Goal: Task Accomplishment & Management: Manage account settings

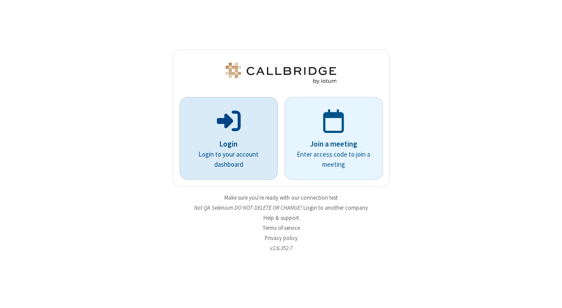
click at [249, 166] on p "Login to your account dashboard" at bounding box center [229, 160] width 74 height 20
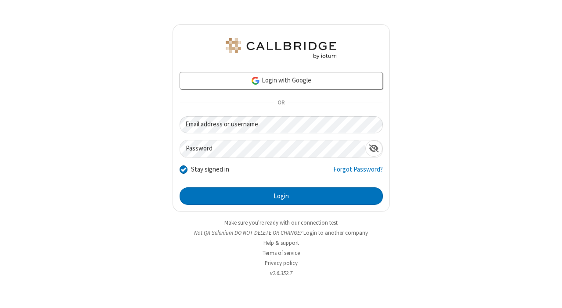
click at [456, 216] on div "Login with Google OR Email address or username Password Stay signed in Forgot P…" at bounding box center [281, 154] width 562 height 308
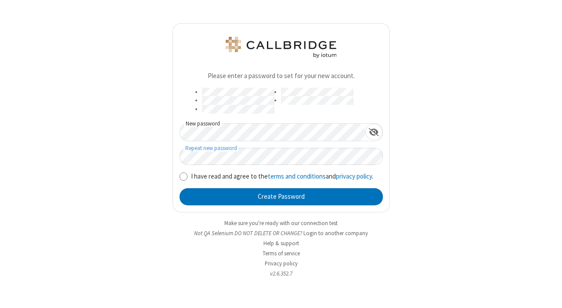
click at [220, 179] on label "I have read and agree to the terms and conditions and privacy policy ." at bounding box center [287, 177] width 192 height 10
click at [188, 179] on input "I have read and agree to the terms and conditions and privacy policy ." at bounding box center [184, 176] width 8 height 9
checkbox input "true"
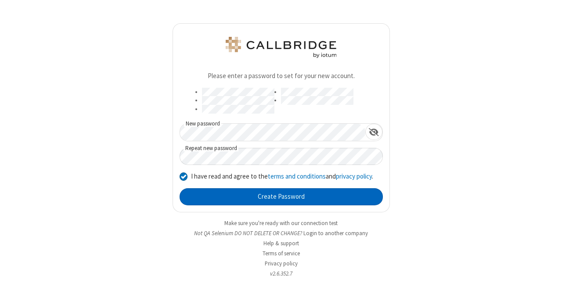
click at [227, 198] on button "Create Password" at bounding box center [281, 197] width 203 height 18
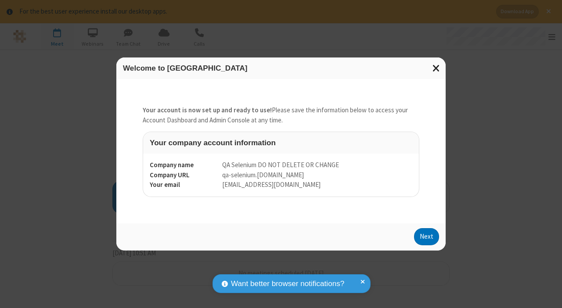
click at [438, 68] on span "Close modal" at bounding box center [437, 67] width 8 height 11
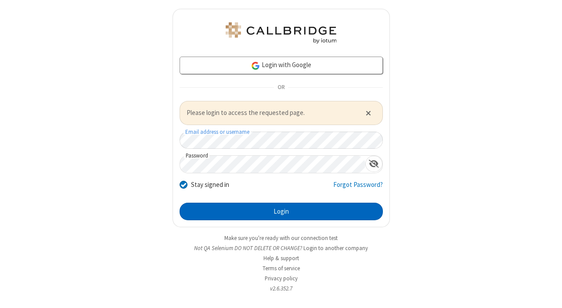
click at [228, 209] on button "Login" at bounding box center [281, 212] width 203 height 18
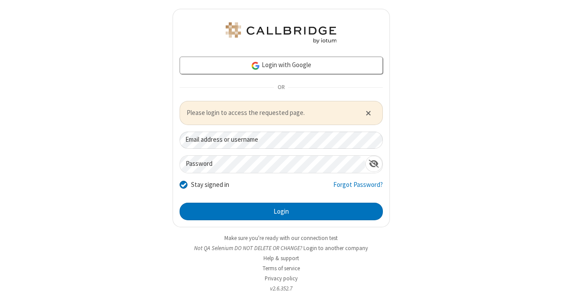
click at [455, 152] on div "Login with Google OR Please login to access the requested page. Email address o…" at bounding box center [281, 154] width 562 height 308
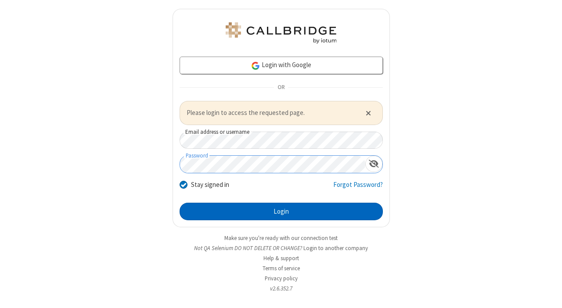
click at [323, 214] on button "Login" at bounding box center [281, 212] width 203 height 18
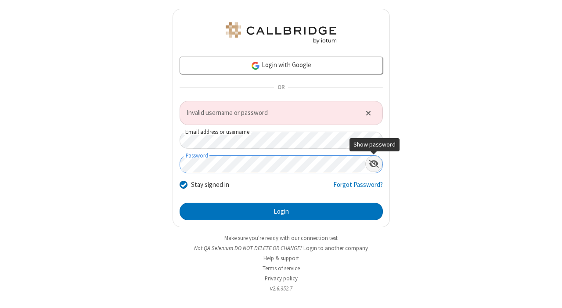
click at [373, 169] on div "Show password" at bounding box center [374, 164] width 17 height 16
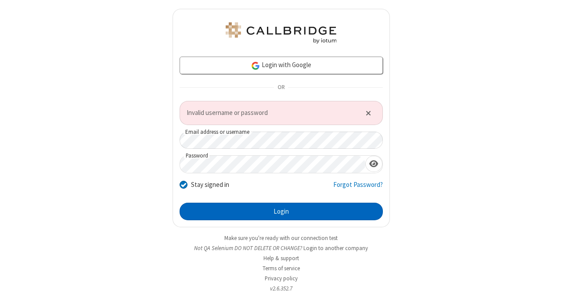
click at [296, 213] on button "Login" at bounding box center [281, 212] width 203 height 18
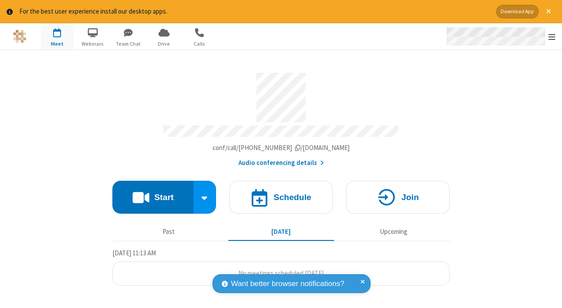
click at [551, 36] on span "Open menu" at bounding box center [552, 37] width 7 height 9
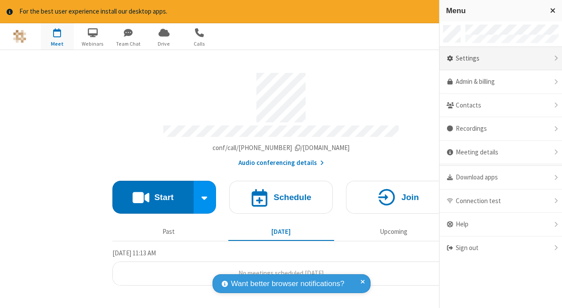
click at [503, 61] on div "Settings" at bounding box center [501, 59] width 123 height 24
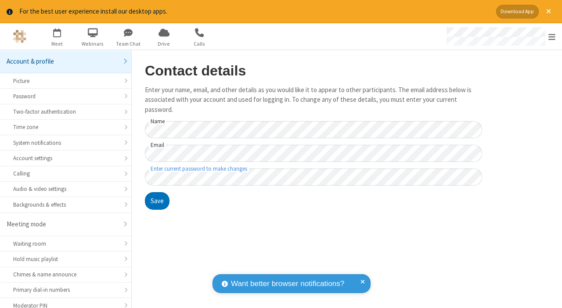
click at [362, 115] on p "Enter your name, email, and other details as you would like it to appear to oth…" at bounding box center [313, 100] width 337 height 30
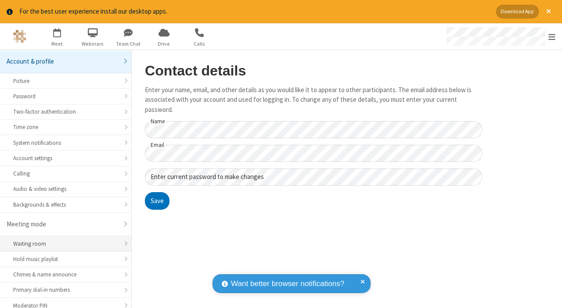
click at [76, 245] on div "Waiting room" at bounding box center [65, 244] width 105 height 8
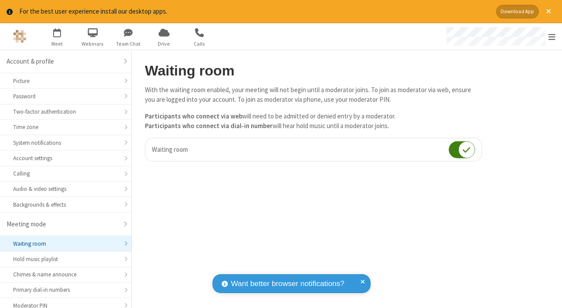
click at [459, 151] on input "checkbox" at bounding box center [462, 149] width 26 height 17
checkbox input "false"
click at [420, 201] on main "Waiting room With the waiting room enabled, your meeting will not begin until a…" at bounding box center [347, 179] width 431 height 259
click at [301, 165] on div "Waiting room With the waiting room enabled, your meeting will not begin until a…" at bounding box center [313, 115] width 337 height 105
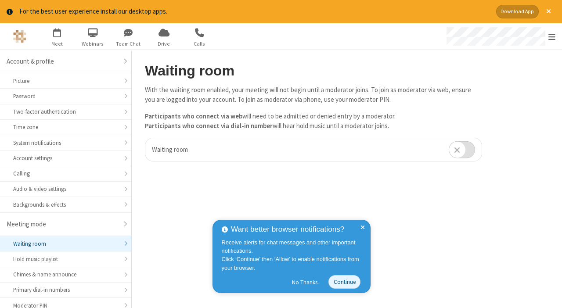
click at [367, 225] on div "Want better browser notifications? Receive alerts for chat messages and other i…" at bounding box center [292, 256] width 158 height 73
click at [309, 282] on button "No Thanks" at bounding box center [305, 282] width 35 height 14
